Goal: Task Accomplishment & Management: Use online tool/utility

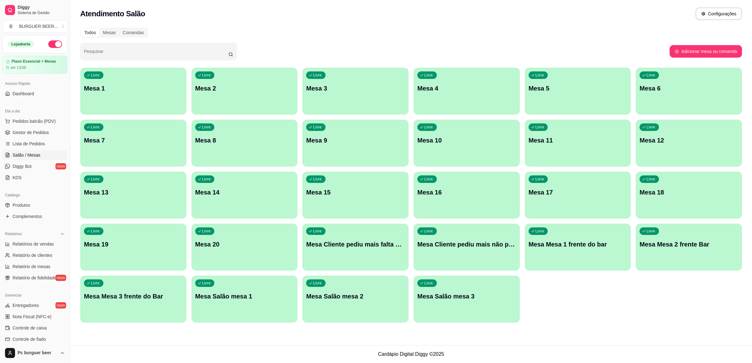
click at [123, 78] on div "Livre Mesa 1" at bounding box center [133, 87] width 106 height 39
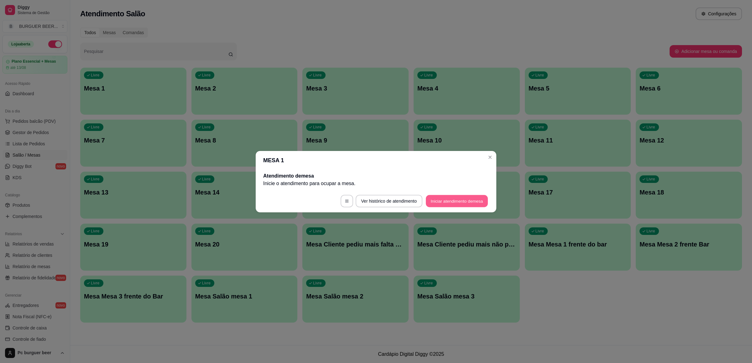
click at [456, 201] on button "Iniciar atendimento de mesa" at bounding box center [457, 201] width 62 height 12
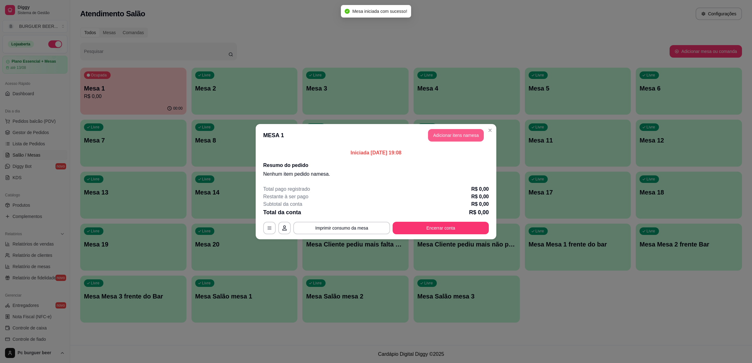
click at [461, 137] on button "Adicionar itens na mesa" at bounding box center [456, 135] width 56 height 13
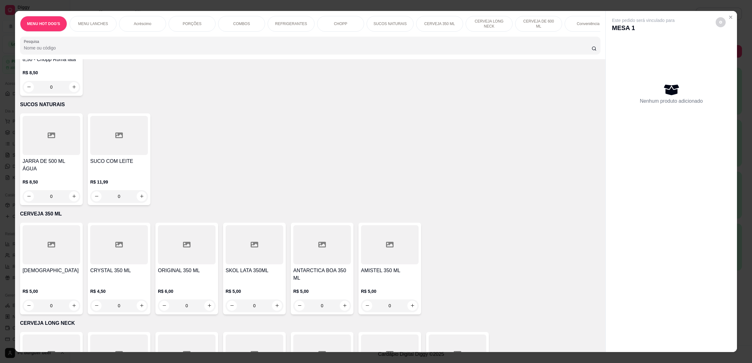
scroll to position [1691, 0]
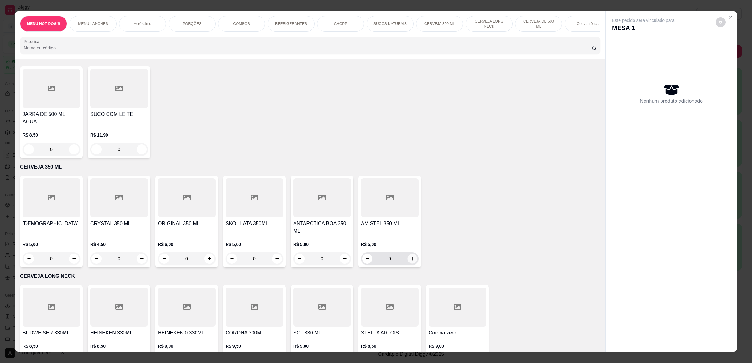
click at [410, 256] on icon "increase-product-quantity" at bounding box center [412, 258] width 5 height 5
type input "1"
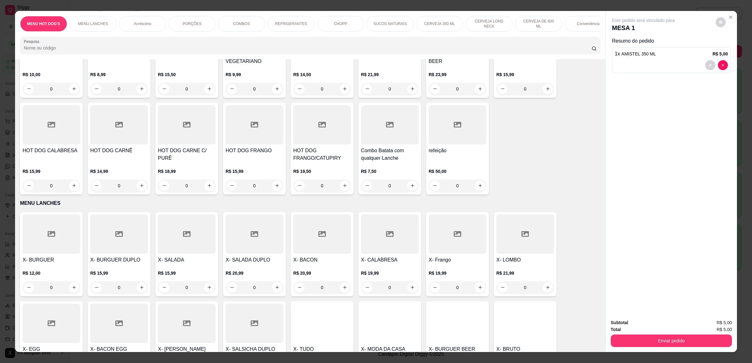
scroll to position [188, 0]
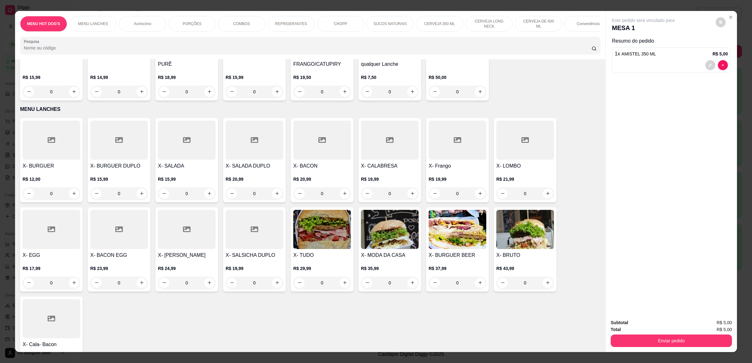
click at [115, 232] on icon at bounding box center [119, 229] width 8 height 6
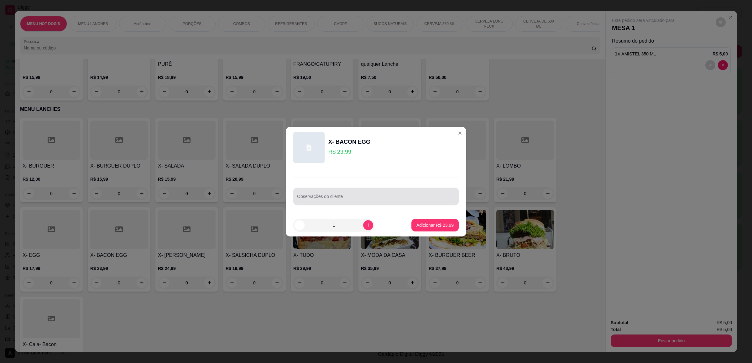
click at [395, 198] on input "Observações do cliente" at bounding box center [376, 199] width 158 height 6
type input "sem mostarda"
click at [429, 223] on p "Adicionar R$ 23,99" at bounding box center [434, 225] width 37 height 6
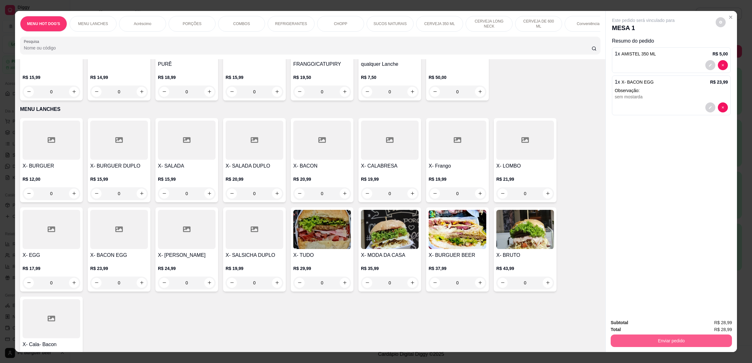
click at [664, 339] on button "Enviar pedido" at bounding box center [670, 340] width 121 height 13
click at [661, 320] on button "Não registrar e enviar pedido" at bounding box center [649, 326] width 65 height 12
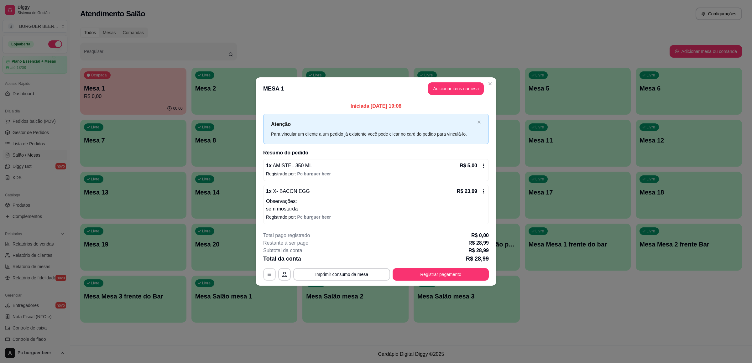
click at [269, 271] on button "button" at bounding box center [269, 274] width 13 height 13
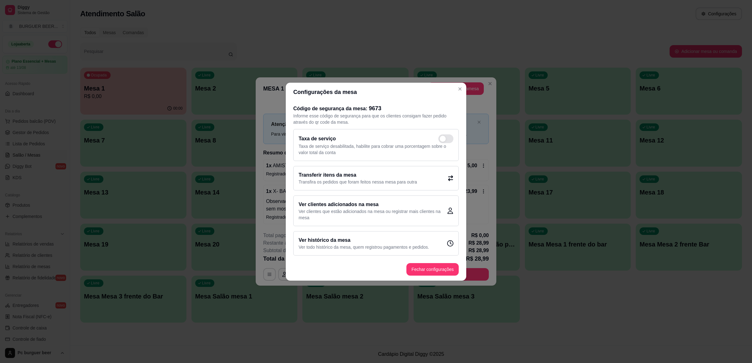
click at [375, 179] on p "Transfira os pedidos que foram feitos nessa mesa para outra" at bounding box center [357, 182] width 118 height 6
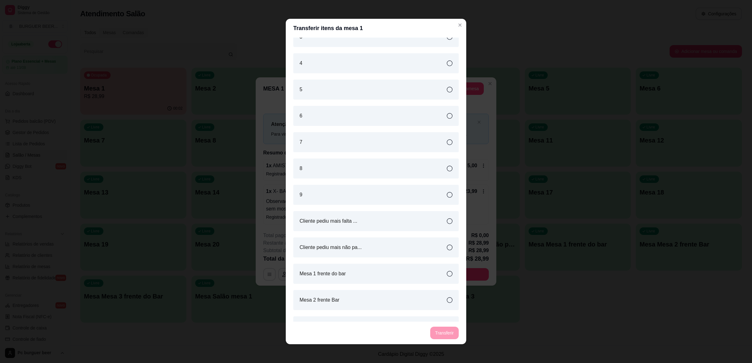
scroll to position [376, 0]
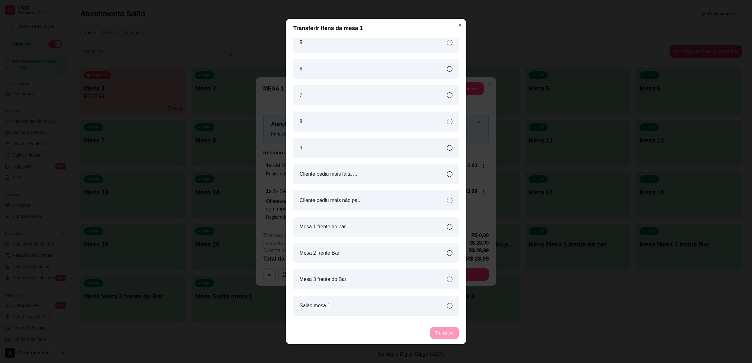
click at [350, 307] on div "Salão mesa 1" at bounding box center [375, 306] width 165 height 20
click at [440, 333] on button "Transferir" at bounding box center [444, 333] width 28 height 13
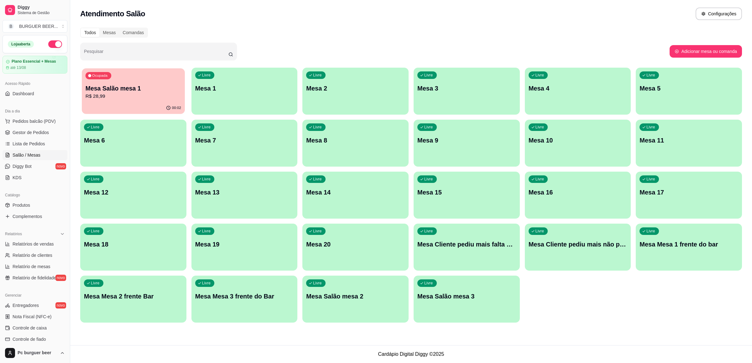
click at [120, 87] on p "Mesa Salão mesa 1" at bounding box center [133, 88] width 96 height 8
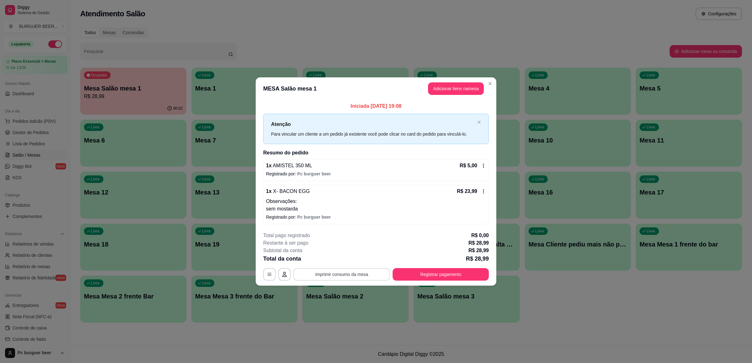
click at [358, 277] on button "Imprimir consumo da mesa" at bounding box center [341, 274] width 97 height 13
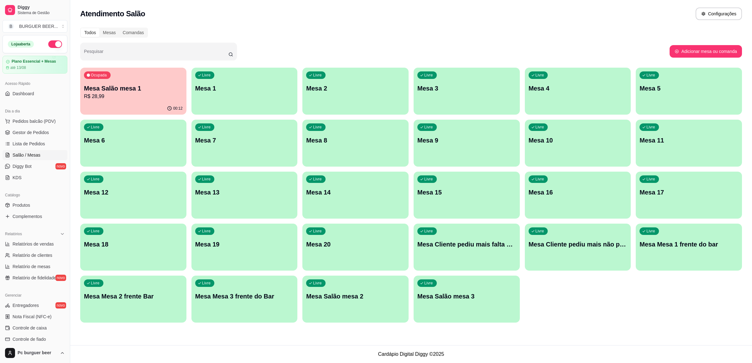
click at [167, 95] on p "R$ 28,99" at bounding box center [133, 97] width 99 height 8
